Goal: Submit feedback/report problem

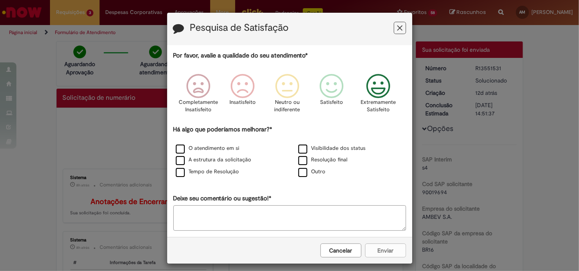
click at [372, 89] on icon "Feedback" at bounding box center [378, 86] width 31 height 25
click at [221, 150] on label "O atendimento em si" at bounding box center [208, 148] width 64 height 8
click at [374, 249] on button "Enviar" at bounding box center [385, 250] width 41 height 14
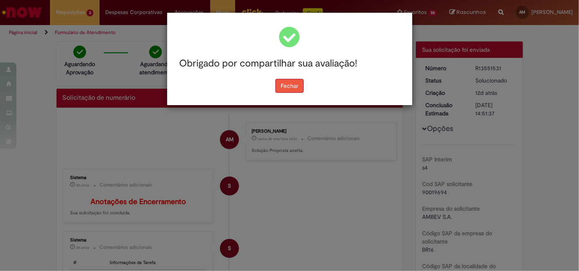
click at [288, 90] on button "Fechar" at bounding box center [290, 86] width 28 height 14
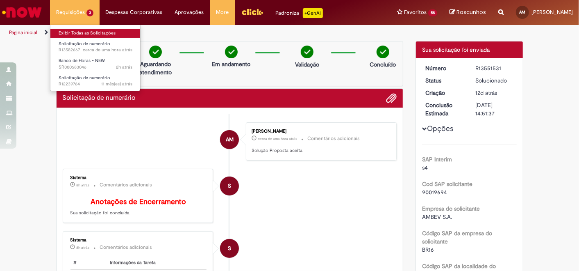
click at [77, 30] on link "Exibir Todas as Solicitações" at bounding box center [95, 33] width 90 height 9
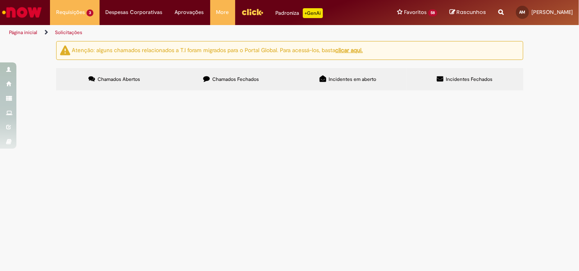
click at [237, 10] on link "Menu Cabeçalho" at bounding box center [252, 12] width 34 height 25
